Goal: Task Accomplishment & Management: Complete application form

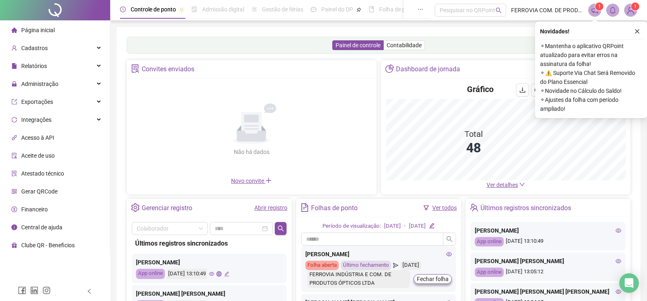
click at [45, 190] on span "Gerar QRCode" at bounding box center [39, 191] width 36 height 7
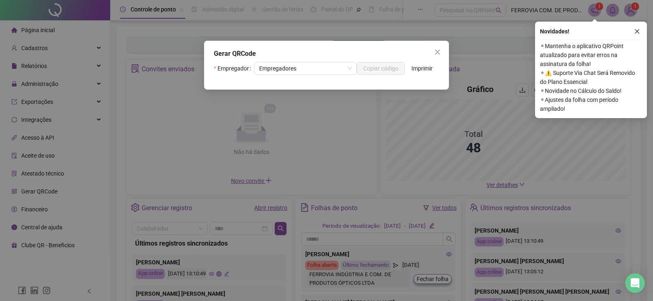
click at [436, 48] on button "Close" at bounding box center [437, 52] width 13 height 13
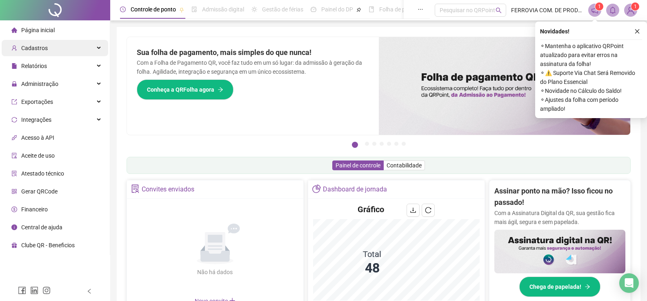
click at [38, 51] on span "Cadastros" at bounding box center [34, 48] width 27 height 7
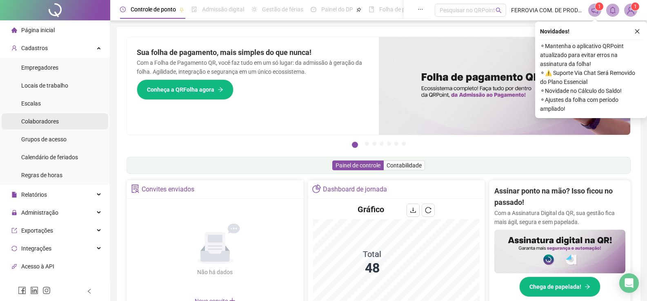
click at [53, 119] on span "Colaboradores" at bounding box center [40, 121] width 38 height 7
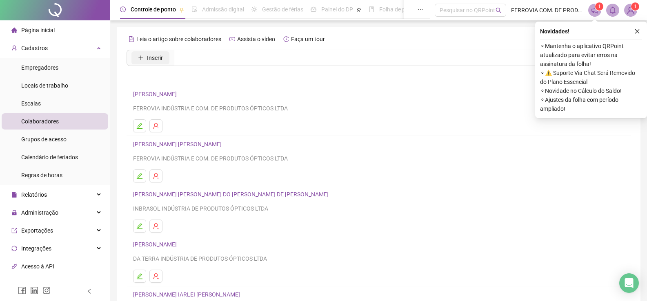
click at [156, 60] on span "Inserir" at bounding box center [155, 57] width 16 height 9
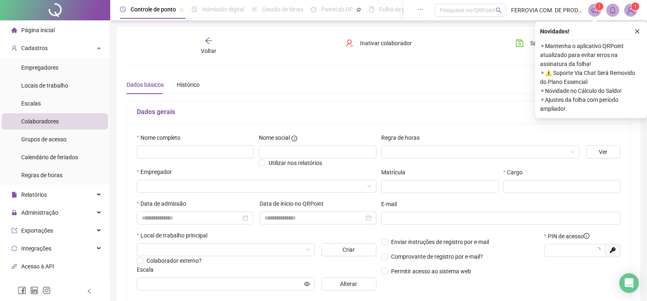
type input "*****"
click at [180, 149] on input "text" at bounding box center [195, 152] width 117 height 13
type input "****"
click at [487, 149] on input "search" at bounding box center [476, 152] width 181 height 12
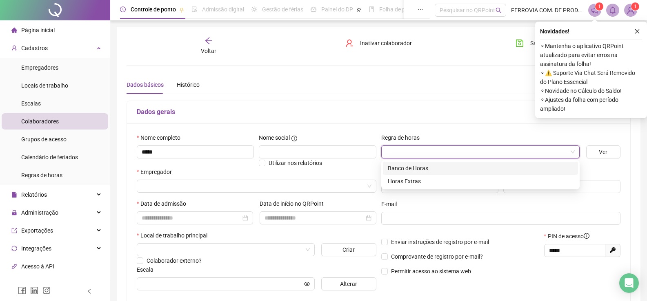
click at [431, 171] on div "Banco de Horas" at bounding box center [480, 168] width 185 height 9
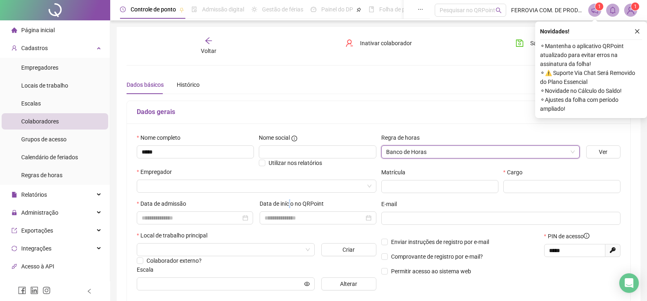
drag, startPoint x: 290, startPoint y: 203, endPoint x: 284, endPoint y: 199, distance: 7.8
click at [286, 200] on label "Data de início no QRPoint" at bounding box center [293, 203] width 69 height 9
drag, startPoint x: 253, startPoint y: 190, endPoint x: 224, endPoint y: 193, distance: 29.5
click at [251, 190] on input "search" at bounding box center [253, 186] width 222 height 12
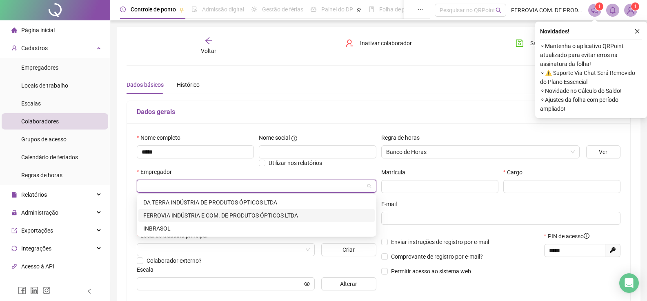
click at [171, 215] on div "FERROVIA INDÚSTRIA E COM. DE PRODUTOS ÓPTICOS LTDA" at bounding box center [256, 215] width 226 height 9
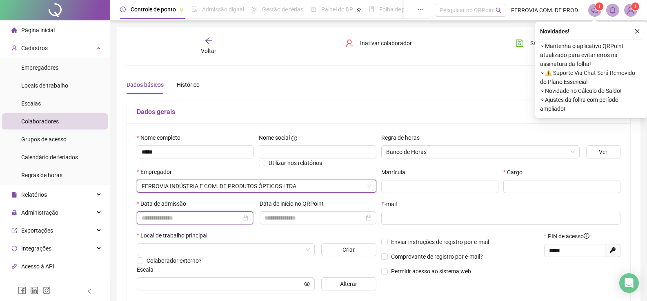
click at [175, 219] on input at bounding box center [191, 218] width 99 height 9
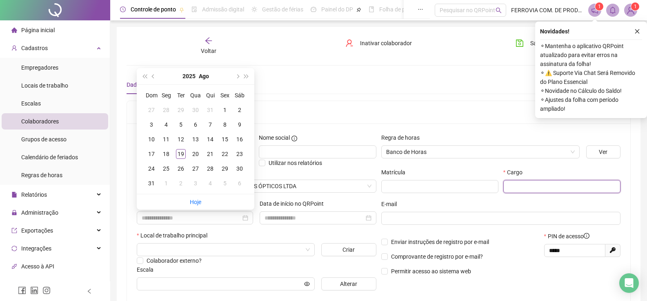
click at [552, 184] on input "text" at bounding box center [561, 186] width 117 height 13
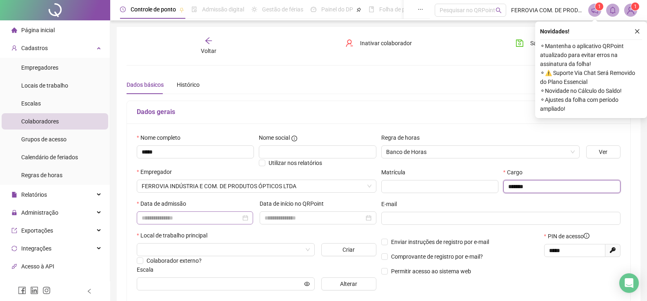
type input "*******"
click at [171, 214] on input at bounding box center [191, 218] width 99 height 9
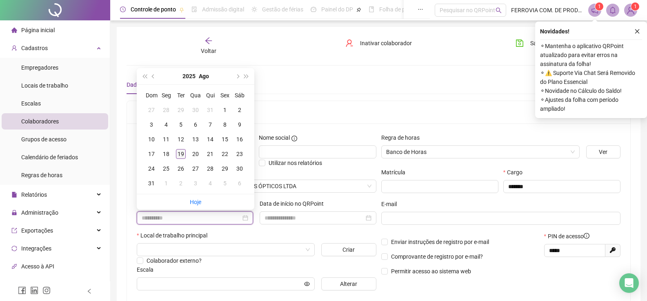
type input "**********"
click at [179, 152] on div "19" at bounding box center [181, 154] width 10 height 10
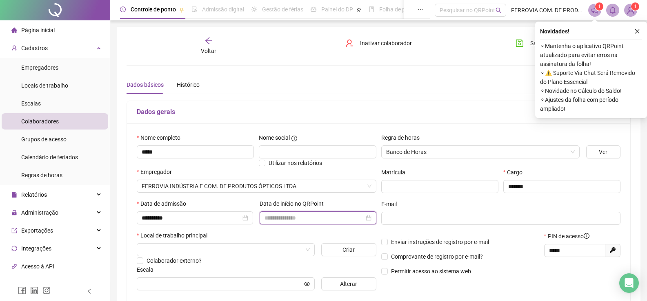
click at [288, 216] on input at bounding box center [313, 218] width 99 height 9
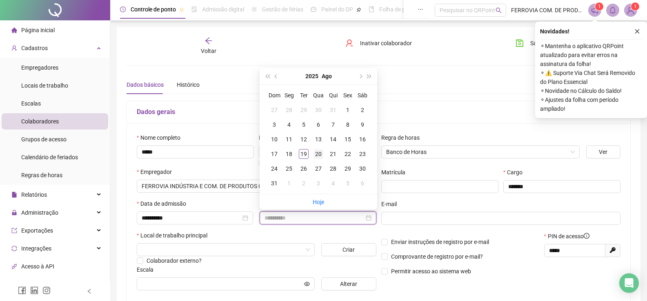
type input "**********"
click at [315, 155] on div "20" at bounding box center [318, 154] width 10 height 10
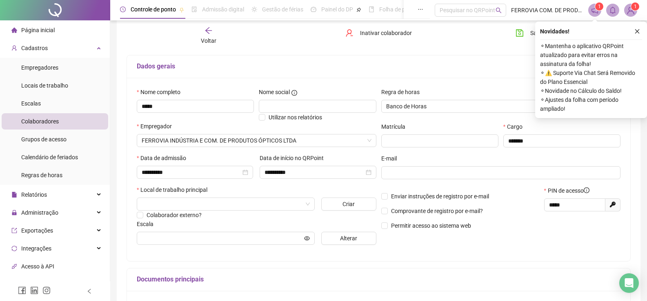
scroll to position [82, 0]
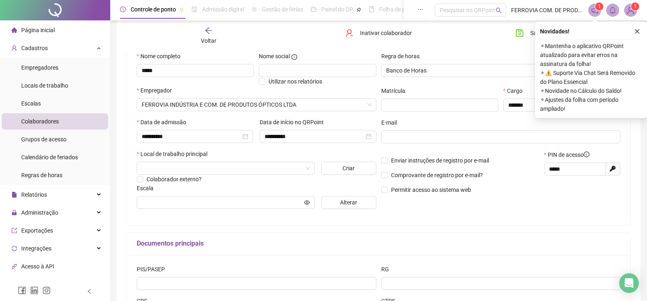
click at [224, 158] on div "Local de trabalho principal" at bounding box center [256, 156] width 239 height 12
click at [235, 168] on input "search" at bounding box center [222, 168] width 161 height 12
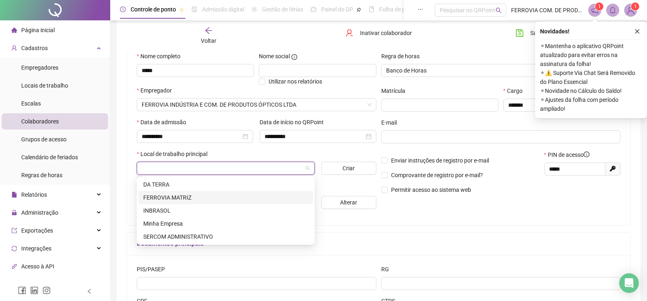
click at [185, 195] on div "FERROVIA MATRIZ" at bounding box center [225, 197] width 165 height 9
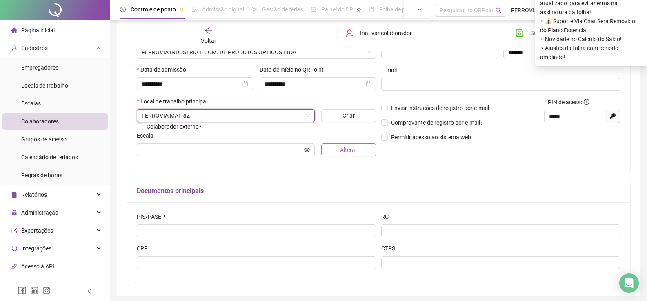
scroll to position [82, 0]
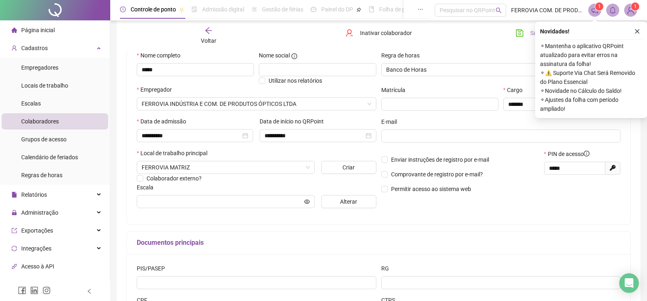
click at [511, 32] on button "Salvar" at bounding box center [530, 33] width 43 height 13
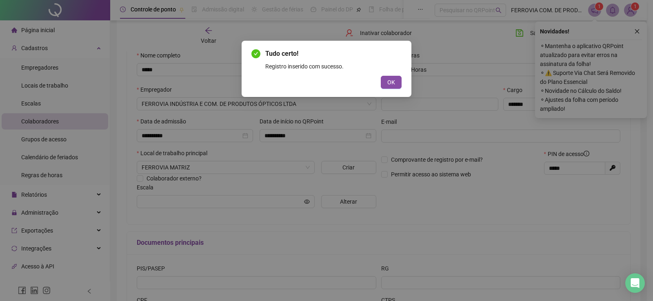
click at [638, 31] on div "Tudo certo! Registro inserido com sucesso. OK" at bounding box center [326, 150] width 653 height 301
click at [392, 84] on span "OK" at bounding box center [391, 82] width 8 height 9
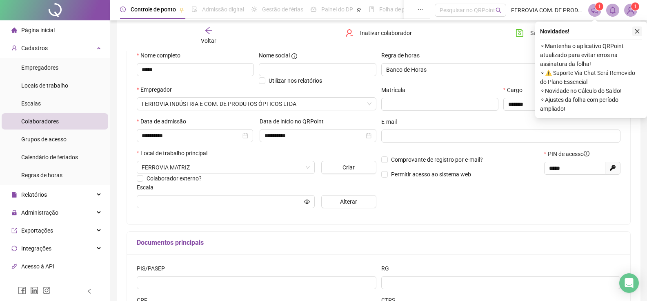
click at [638, 30] on icon "close" at bounding box center [637, 32] width 6 height 6
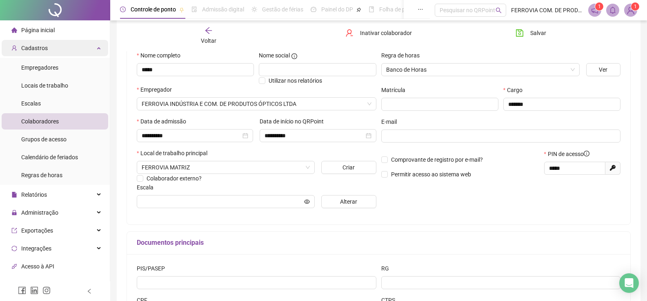
click at [42, 49] on span "Cadastros" at bounding box center [34, 48] width 27 height 7
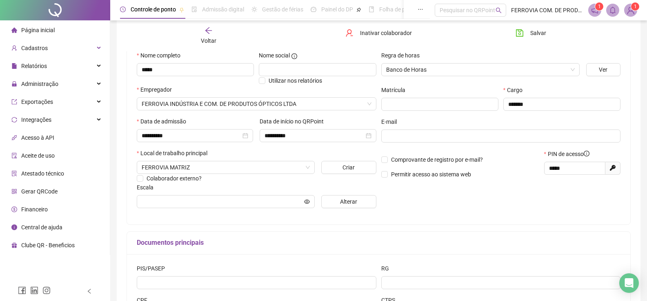
click at [38, 185] on div "Gerar QRCode" at bounding box center [34, 192] width 46 height 16
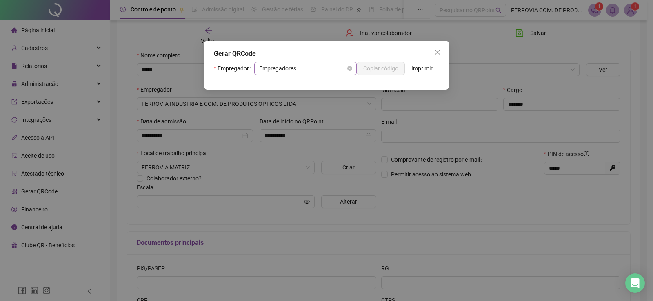
click at [276, 65] on span "Empregadores" at bounding box center [305, 68] width 93 height 12
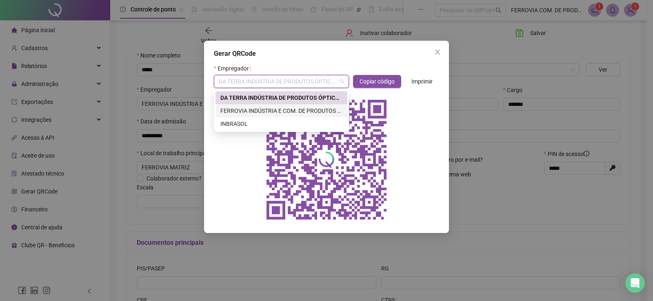
click at [255, 109] on div "FERROVIA INDÚSTRIA E COM. DE PRODUTOS ÓPTICOS LTDA" at bounding box center [281, 110] width 122 height 9
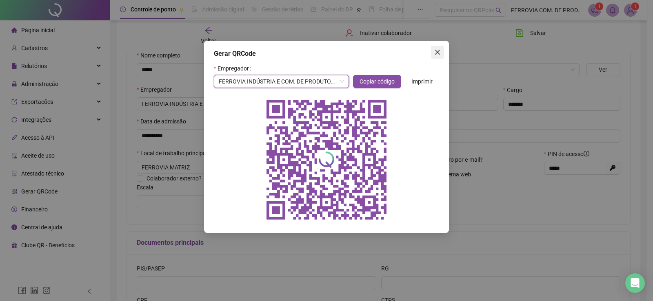
click at [437, 52] on icon "close" at bounding box center [437, 52] width 5 height 5
